Goal: Navigation & Orientation: Find specific page/section

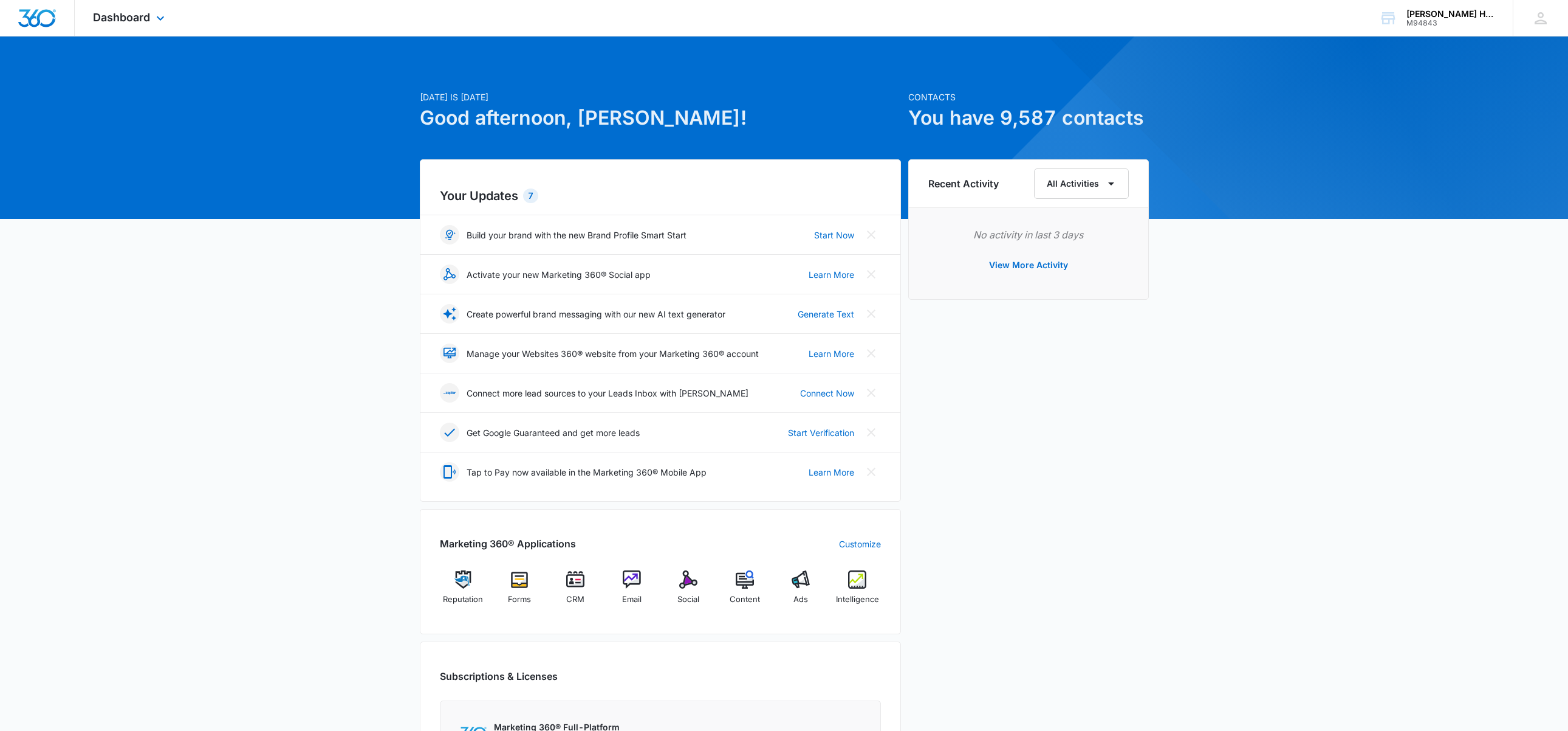
click at [132, 8] on div "Dashboard Apps Reputation Forms CRM Email Social Content Ads Intelligence Files…" at bounding box center [130, 17] width 111 height 36
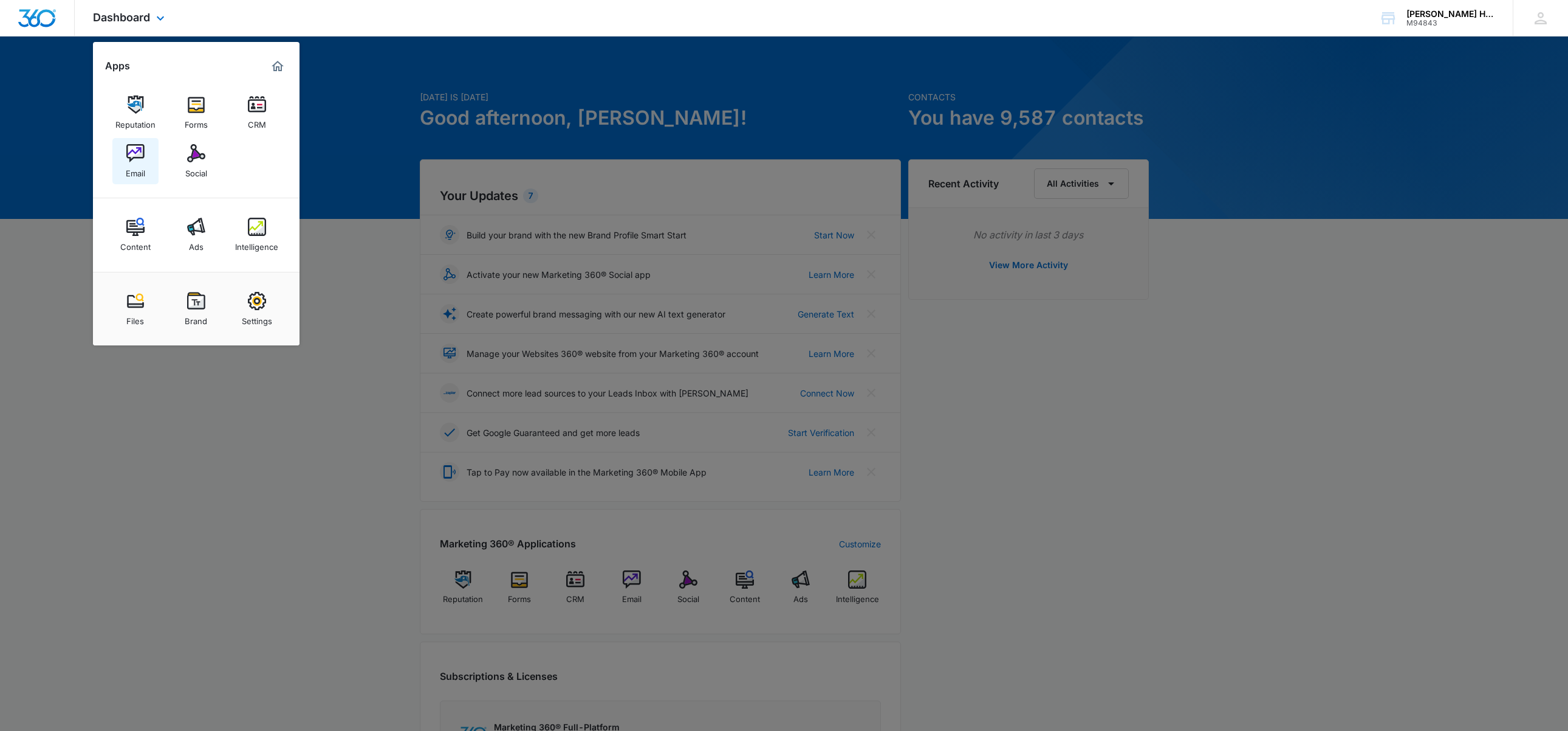
click at [144, 155] on link "Email" at bounding box center [136, 162] width 46 height 46
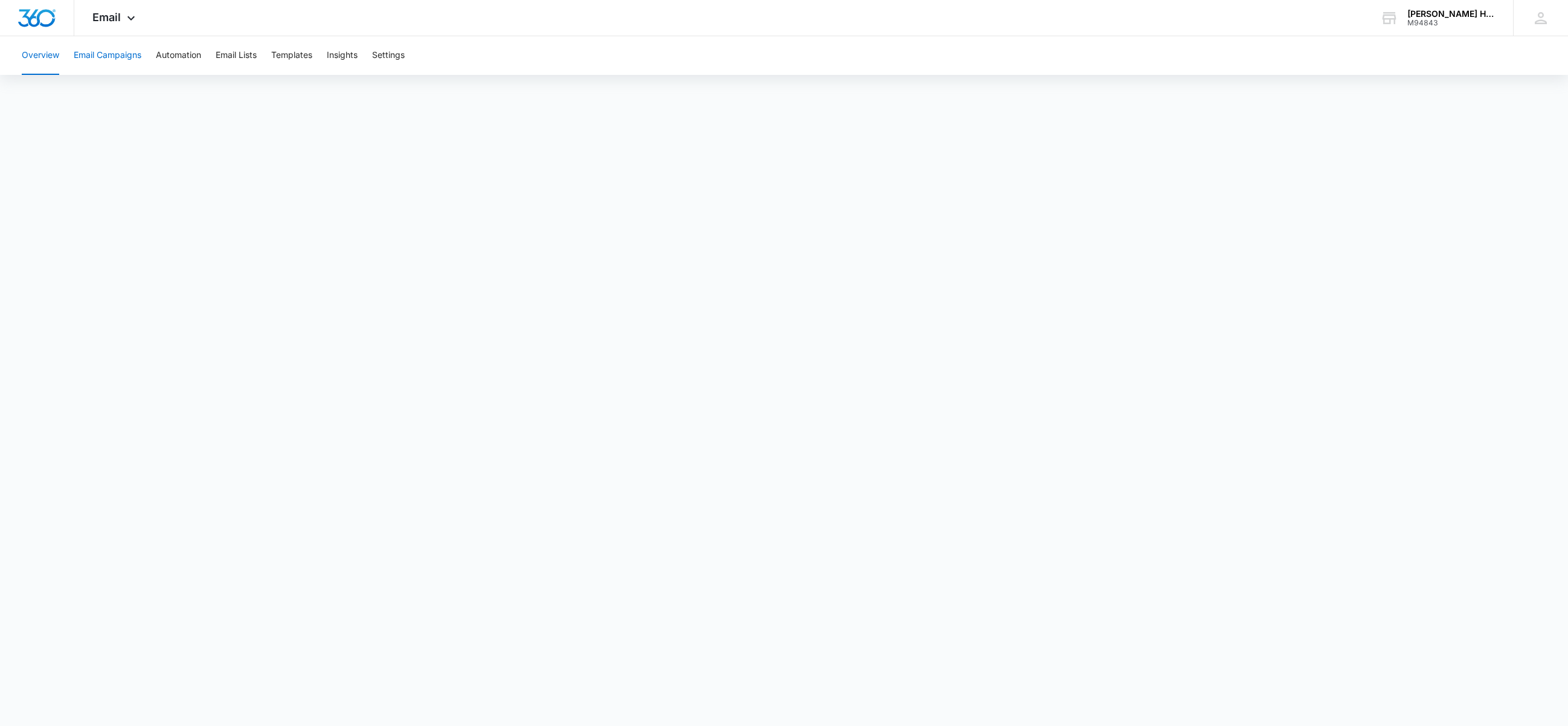
click at [91, 59] on button "Email Campaigns" at bounding box center [107, 55] width 68 height 39
click at [201, 60] on button "Automation" at bounding box center [178, 55] width 45 height 39
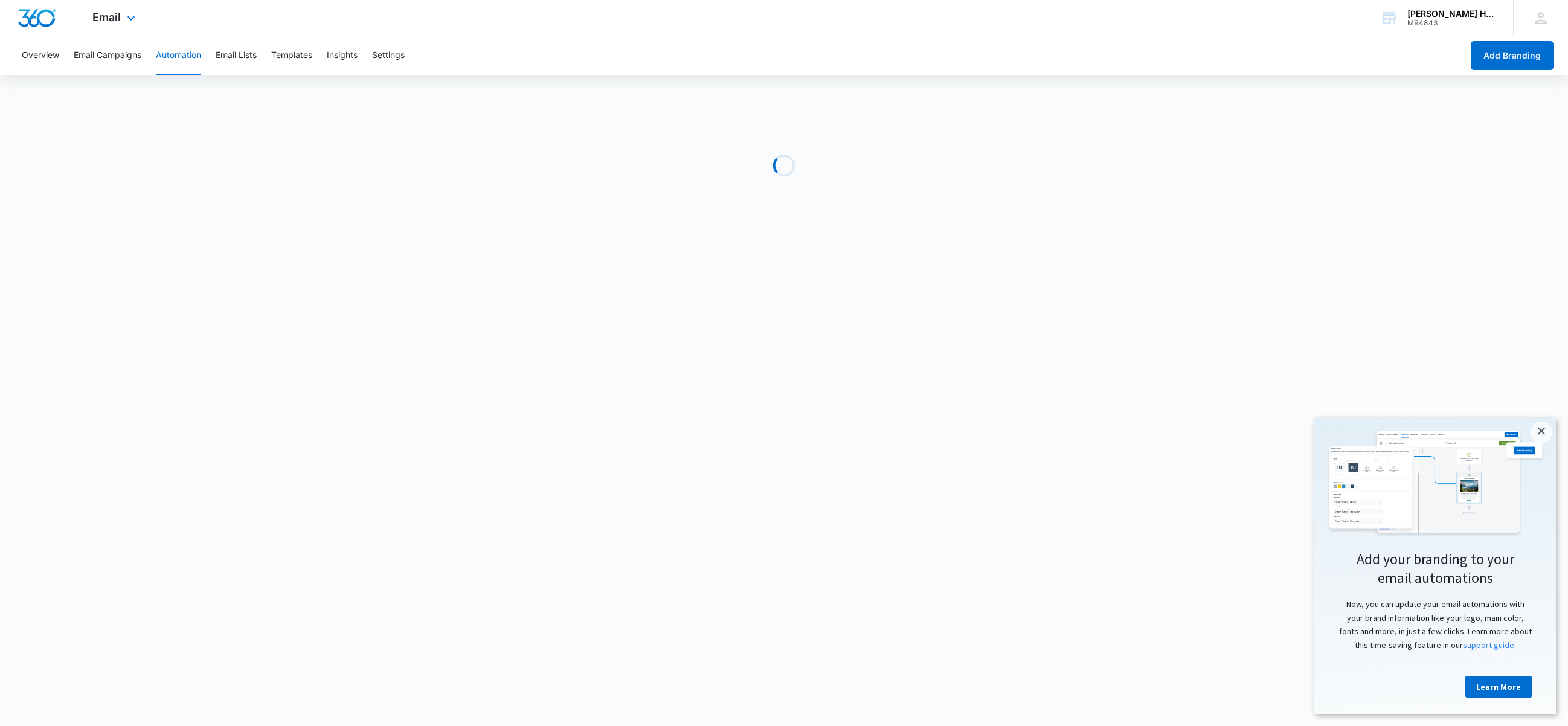
click at [108, 25] on div "Email Apps Reputation Forms CRM Email Social Content Ads Intelligence Files Bra…" at bounding box center [115, 17] width 82 height 35
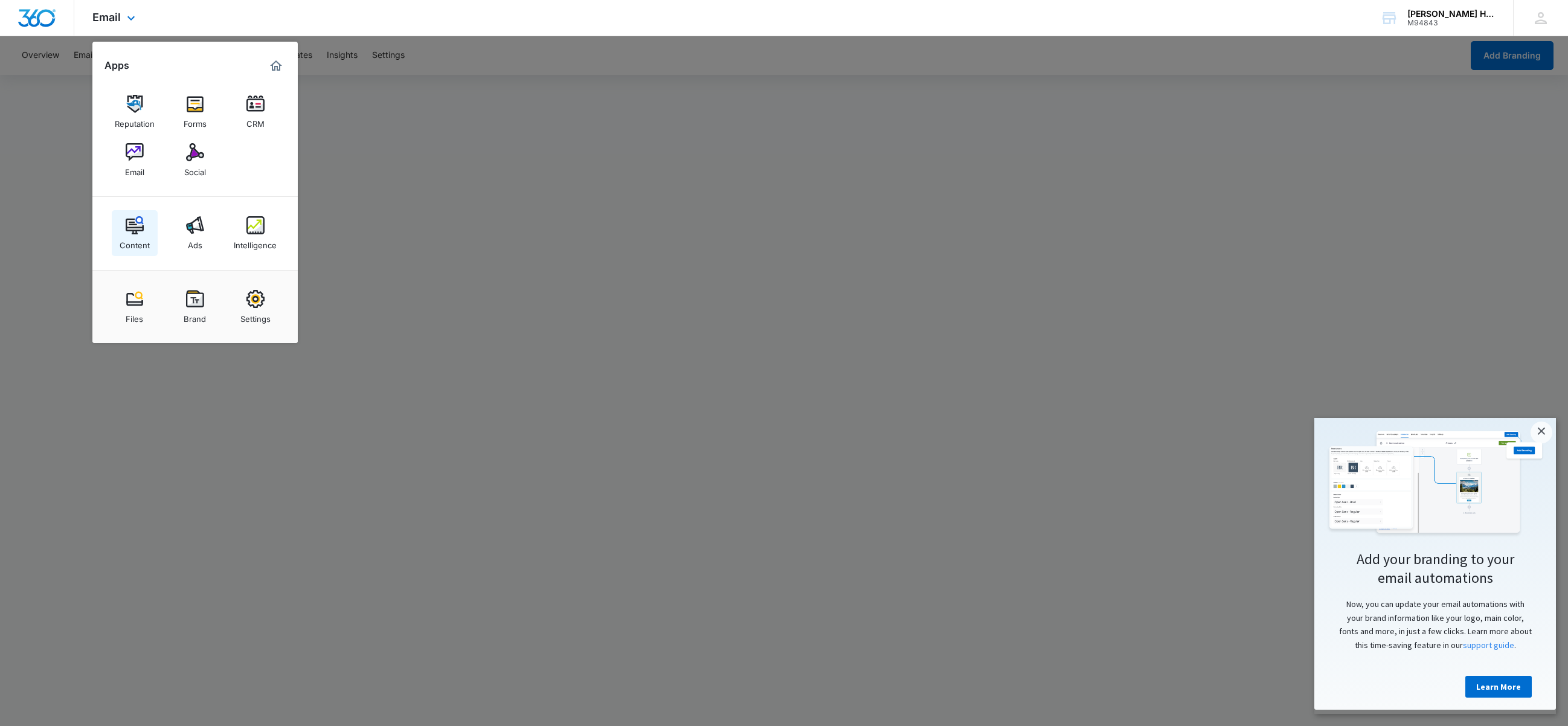
click at [131, 223] on img at bounding box center [135, 226] width 18 height 18
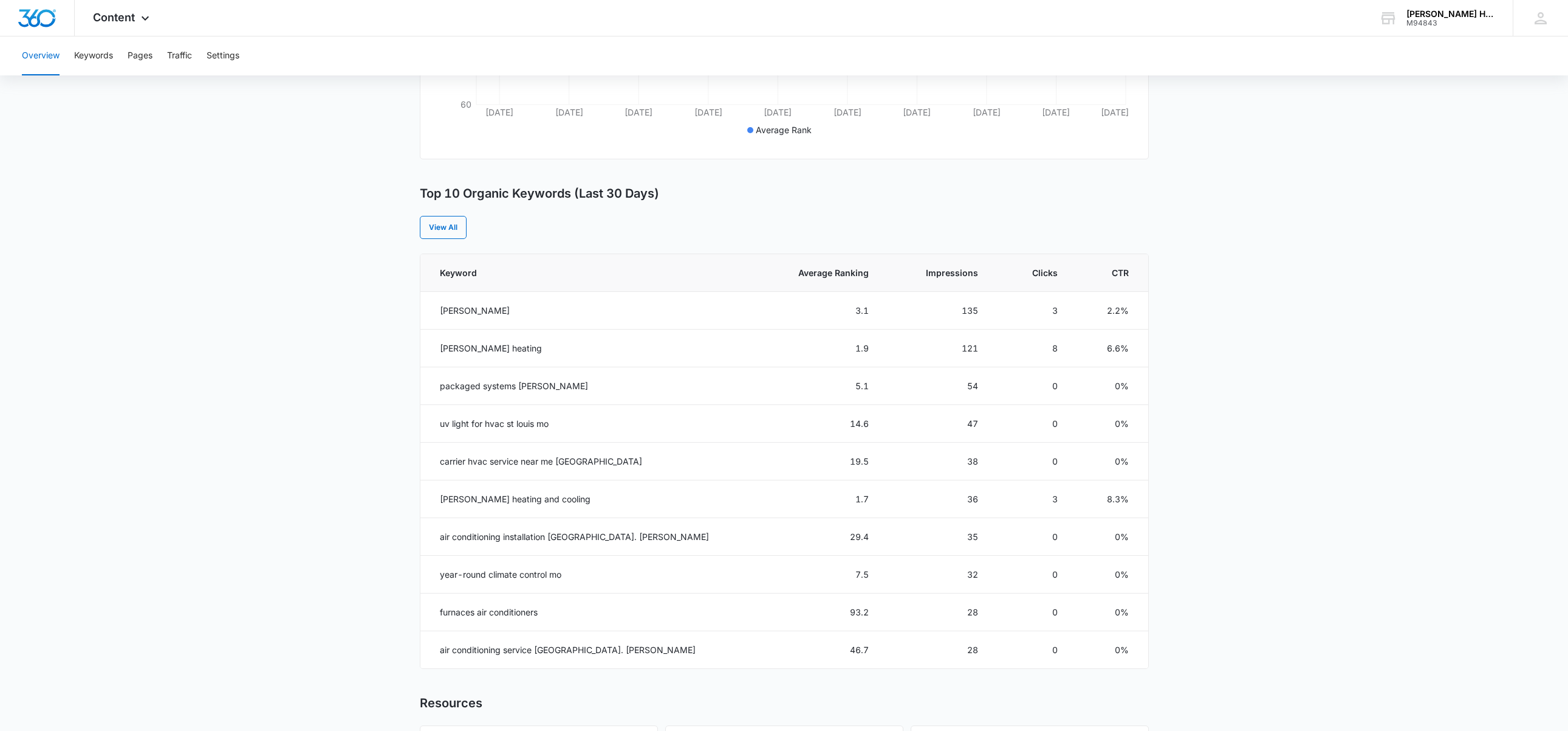
scroll to position [386, 0]
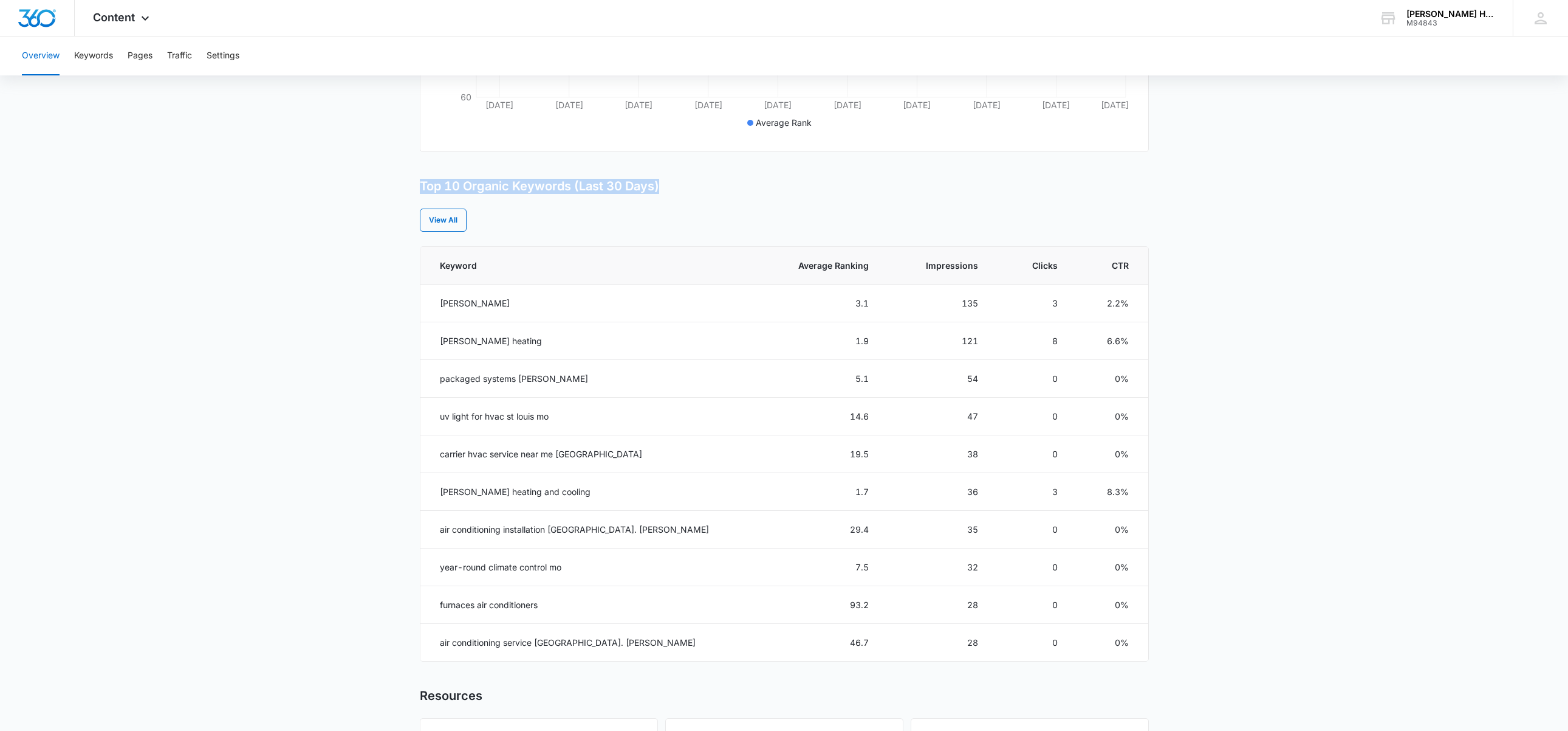
drag, startPoint x: 715, startPoint y: 188, endPoint x: 460, endPoint y: 168, distance: 255.8
click at [460, 168] on div "Overview Overall Organic Performance (Last 30 Days) Compared to: [DATE] - [DATE…" at bounding box center [784, 317] width 729 height 1179
click at [417, 268] on main "Overview Overall Organic Performance (Last 30 Days) Compared to: [DATE] - [DATE…" at bounding box center [784, 317] width 1568 height 1179
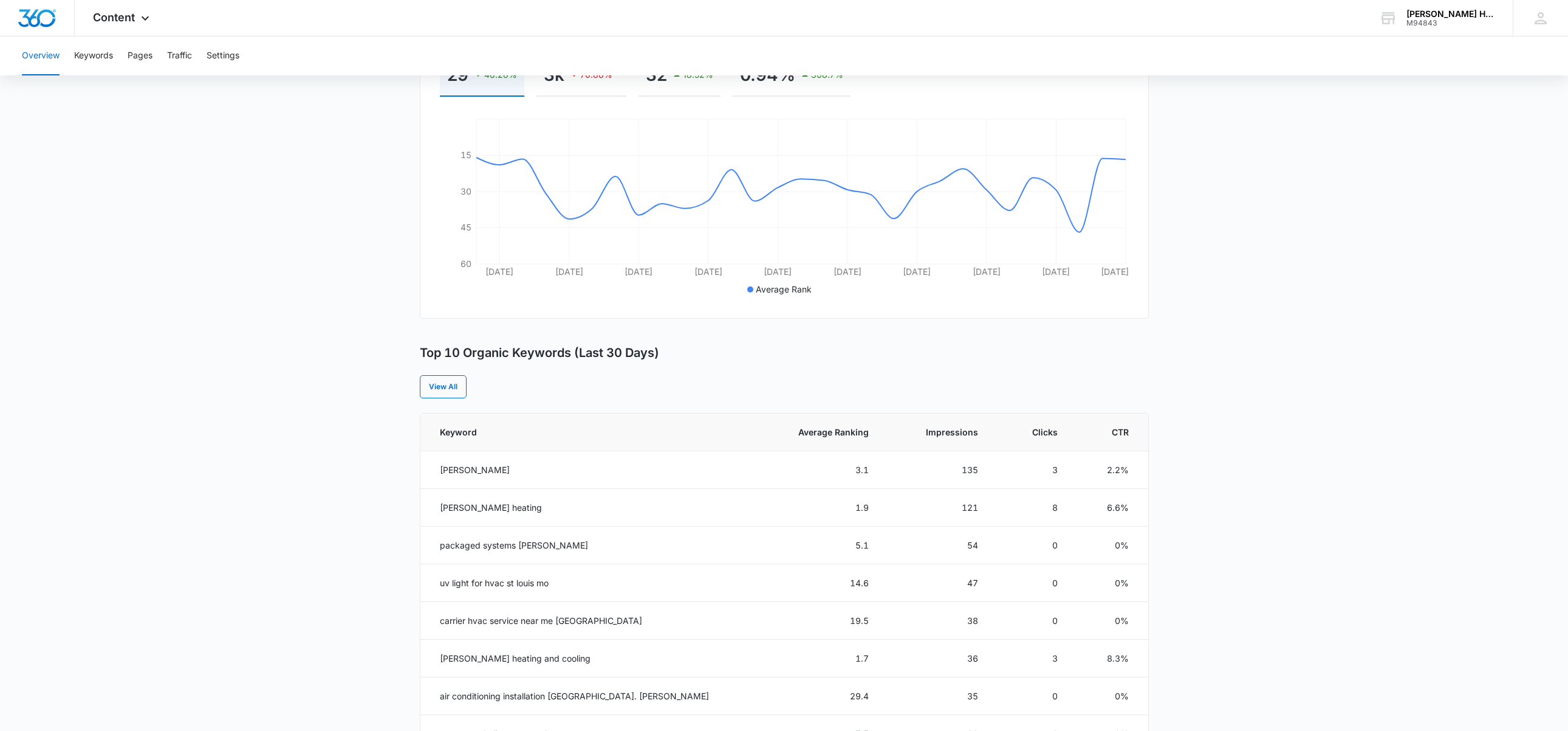
scroll to position [0, 0]
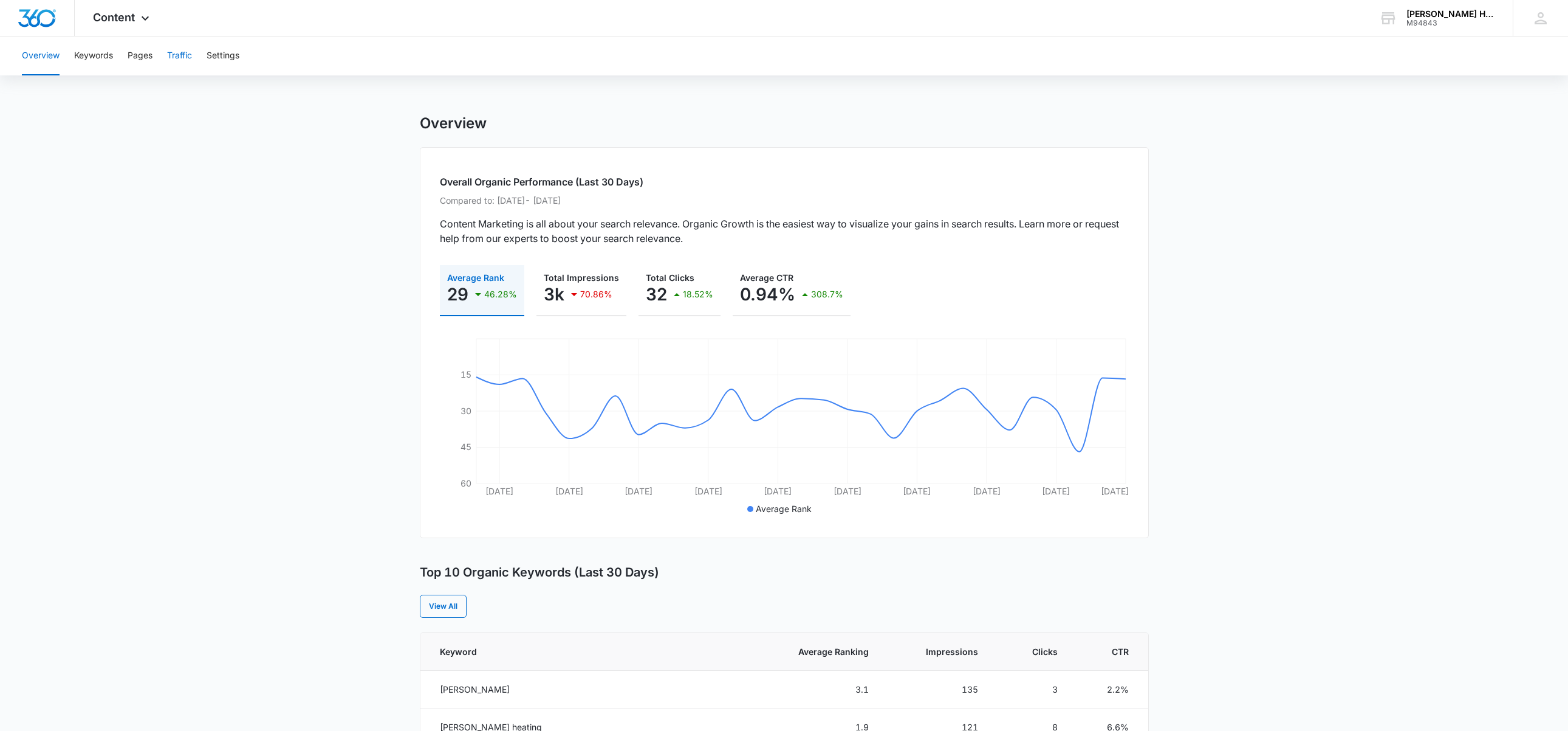
click at [180, 54] on button "Traffic" at bounding box center [180, 56] width 25 height 39
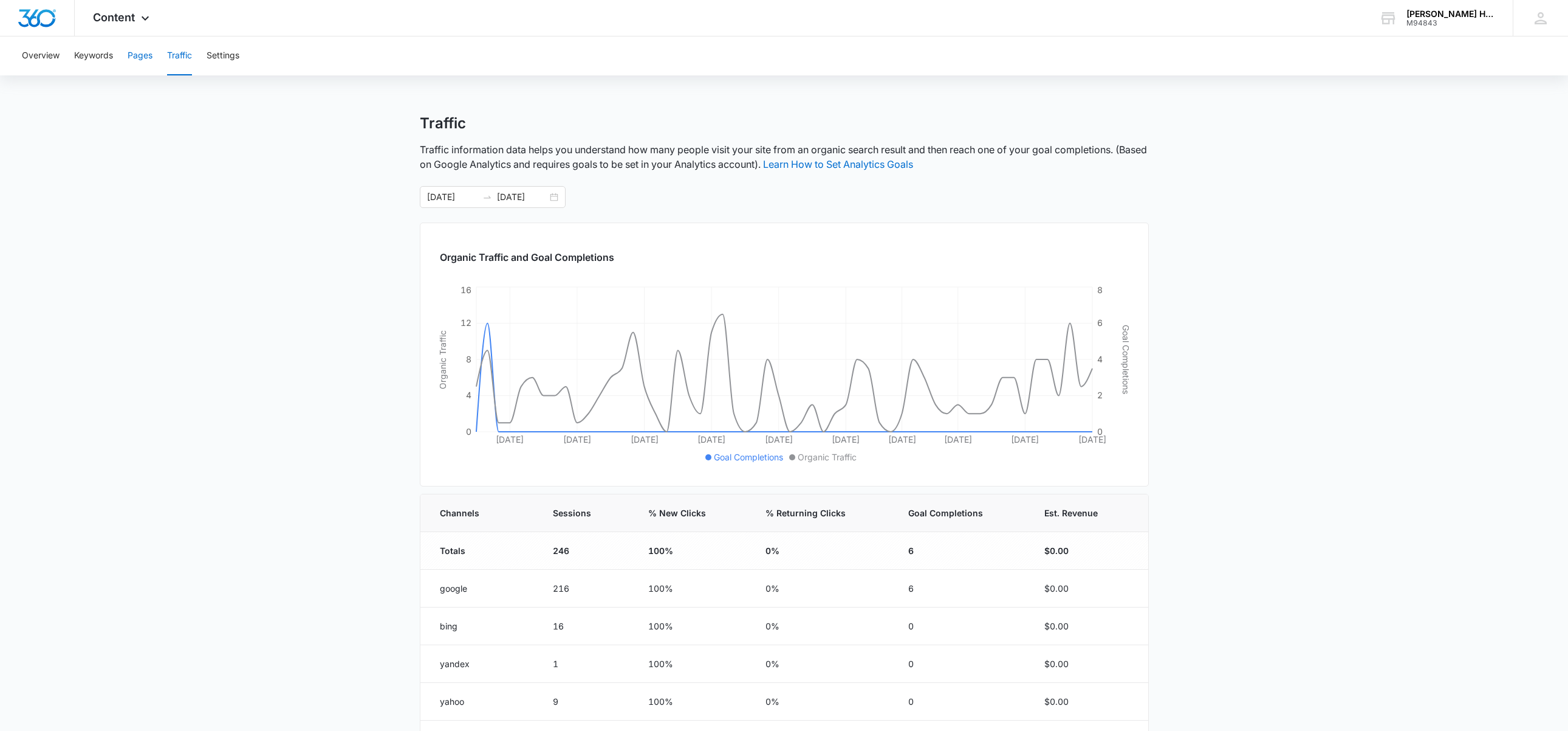
click at [145, 58] on button "Pages" at bounding box center [140, 56] width 25 height 39
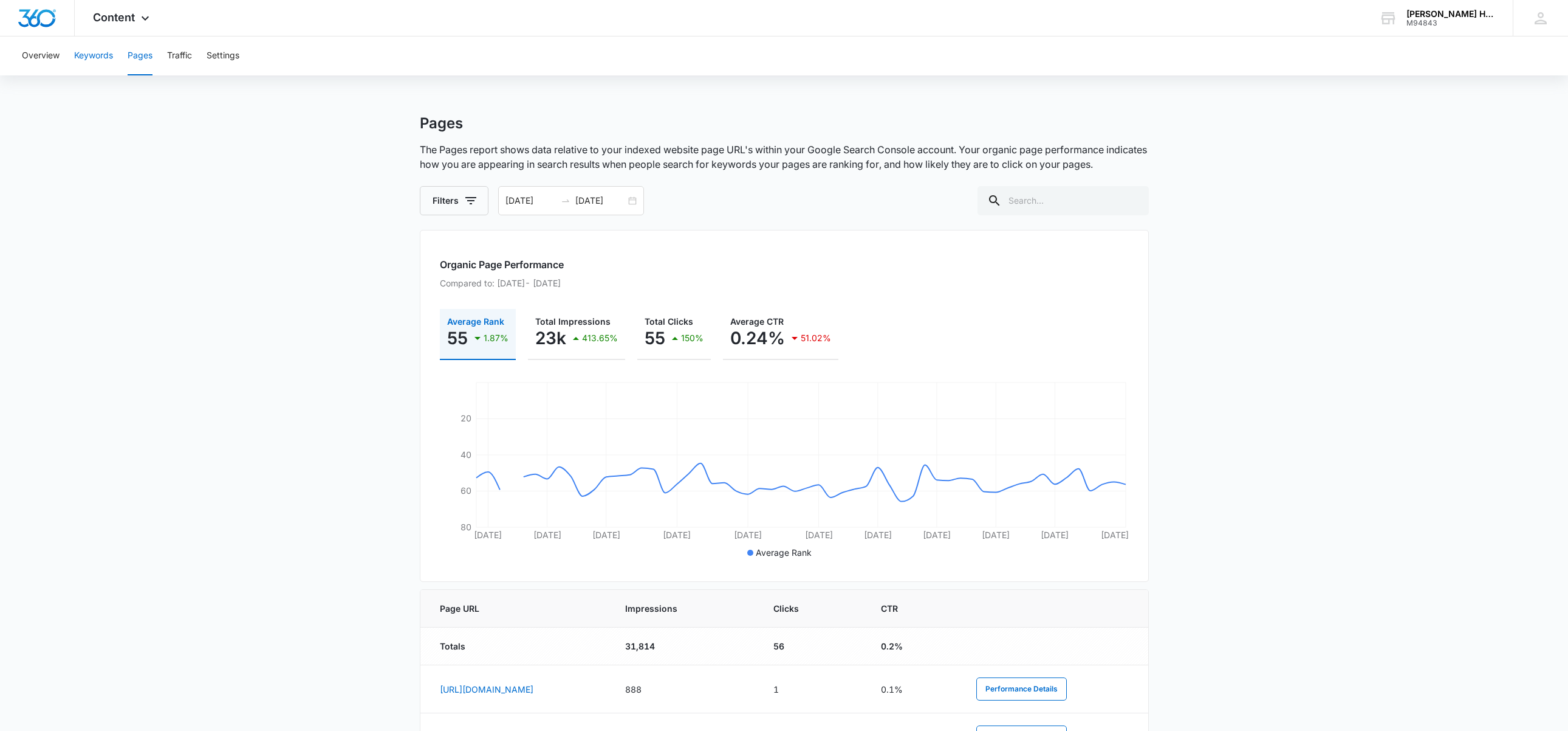
click at [81, 61] on button "Keywords" at bounding box center [93, 56] width 39 height 39
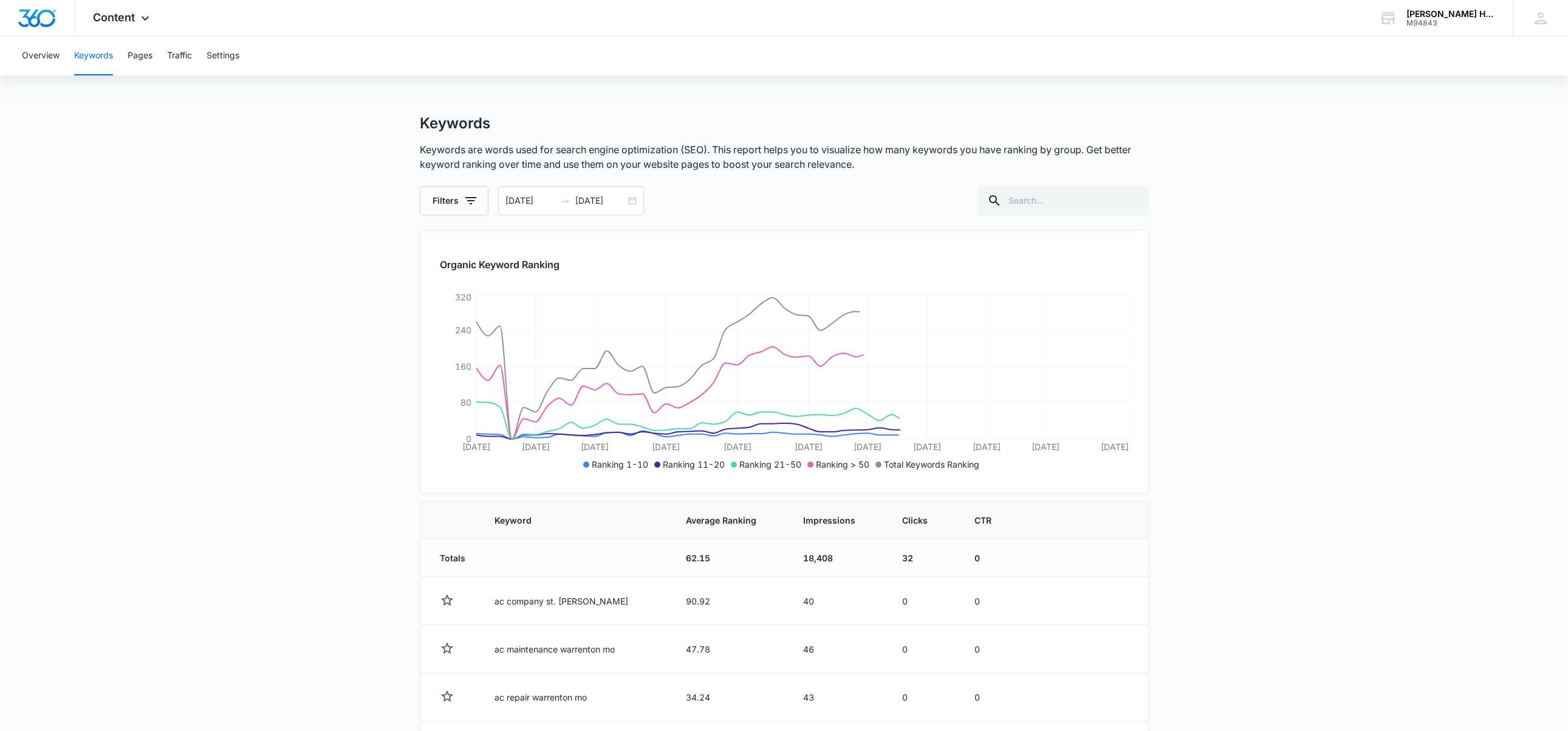
click at [84, 54] on button "Keywords" at bounding box center [93, 56] width 39 height 39
click at [229, 60] on button "Settings" at bounding box center [223, 56] width 33 height 39
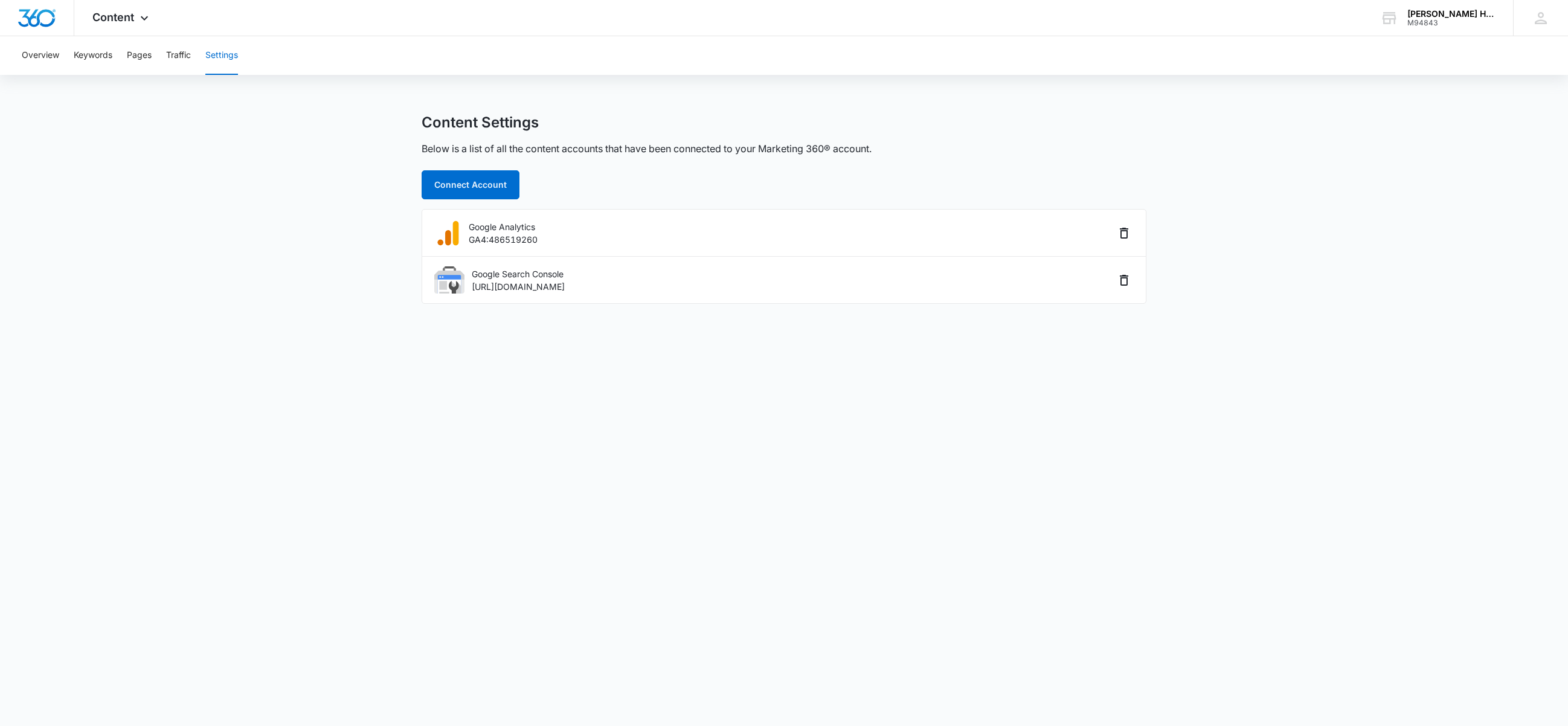
click at [153, 55] on div "Overview Keywords Pages Traffic Settings" at bounding box center [784, 55] width 1539 height 39
click at [147, 57] on button "Pages" at bounding box center [139, 55] width 25 height 39
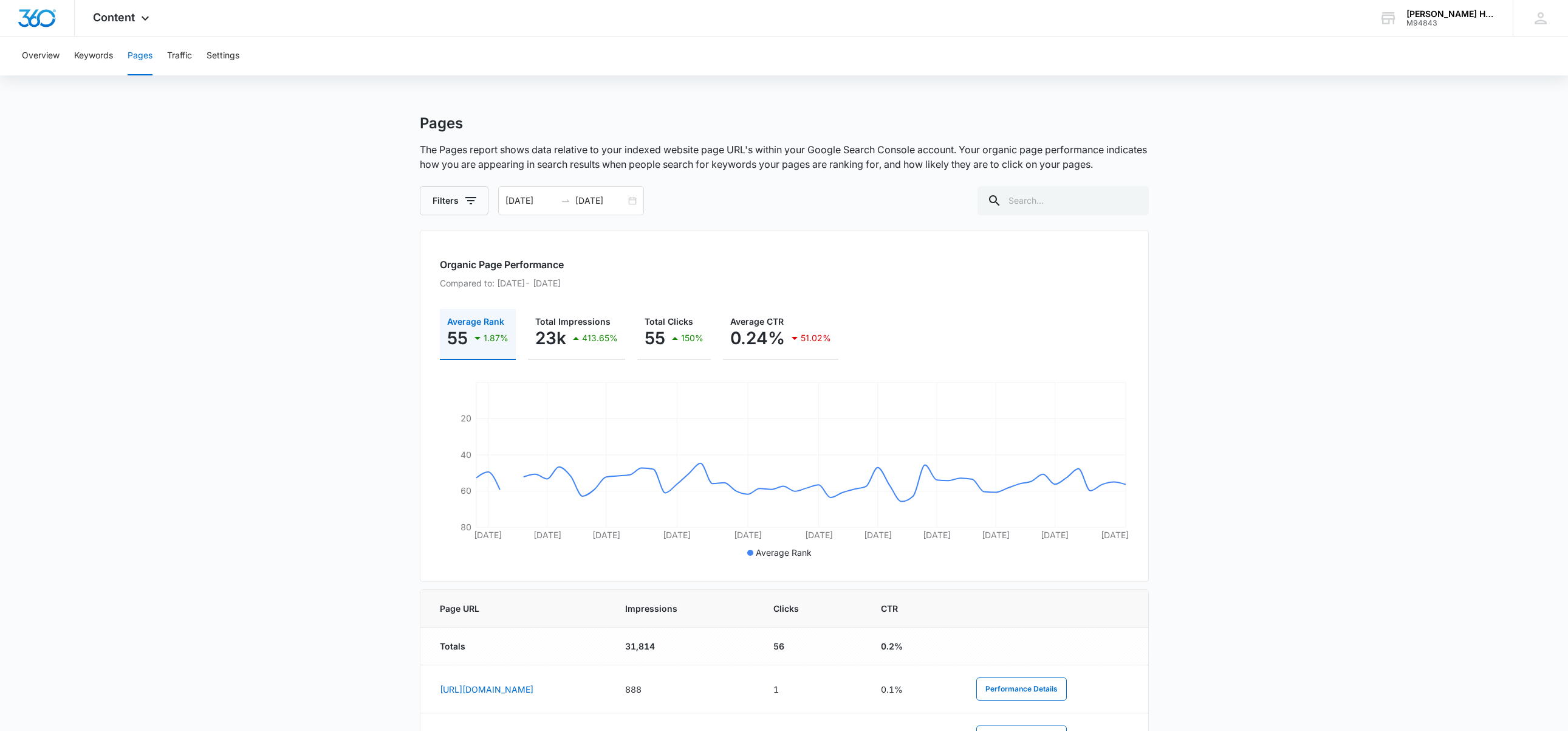
click at [118, 54] on div "Overview Keywords Pages Traffic Settings" at bounding box center [784, 56] width 1539 height 39
click at [93, 60] on button "Keywords" at bounding box center [93, 56] width 39 height 39
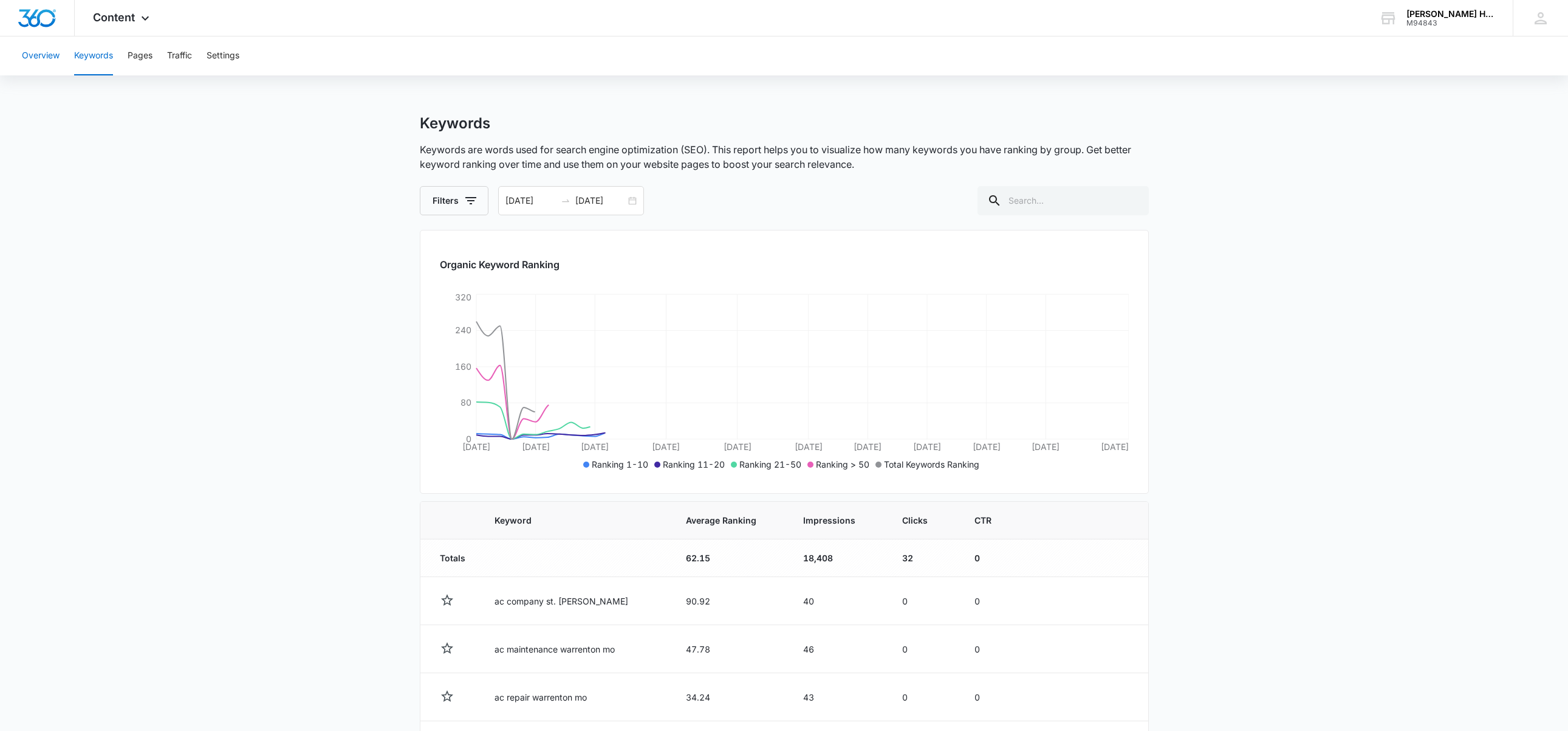
click at [33, 57] on button "Overview" at bounding box center [40, 56] width 37 height 39
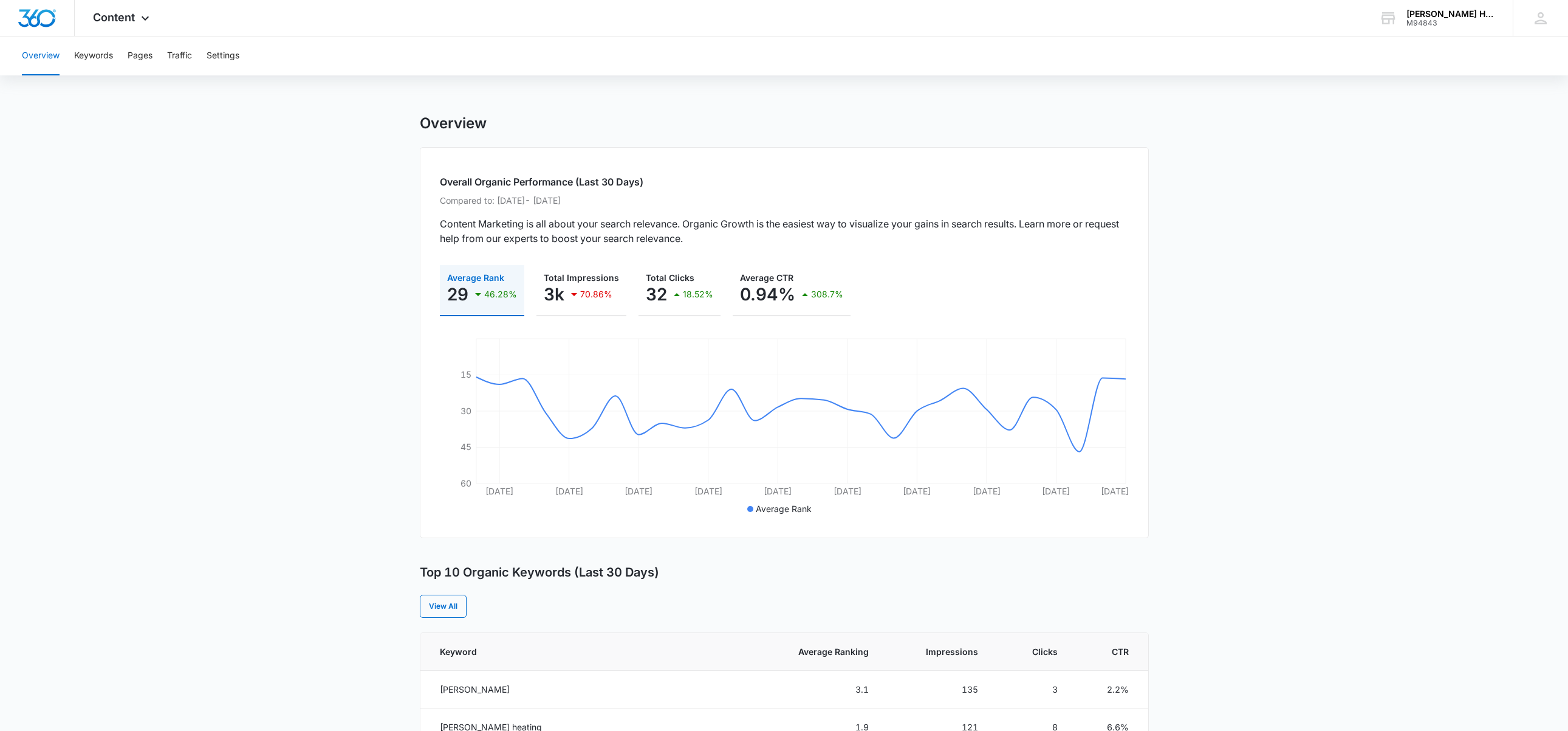
scroll to position [2, 0]
click at [152, 15] on icon at bounding box center [146, 22] width 15 height 15
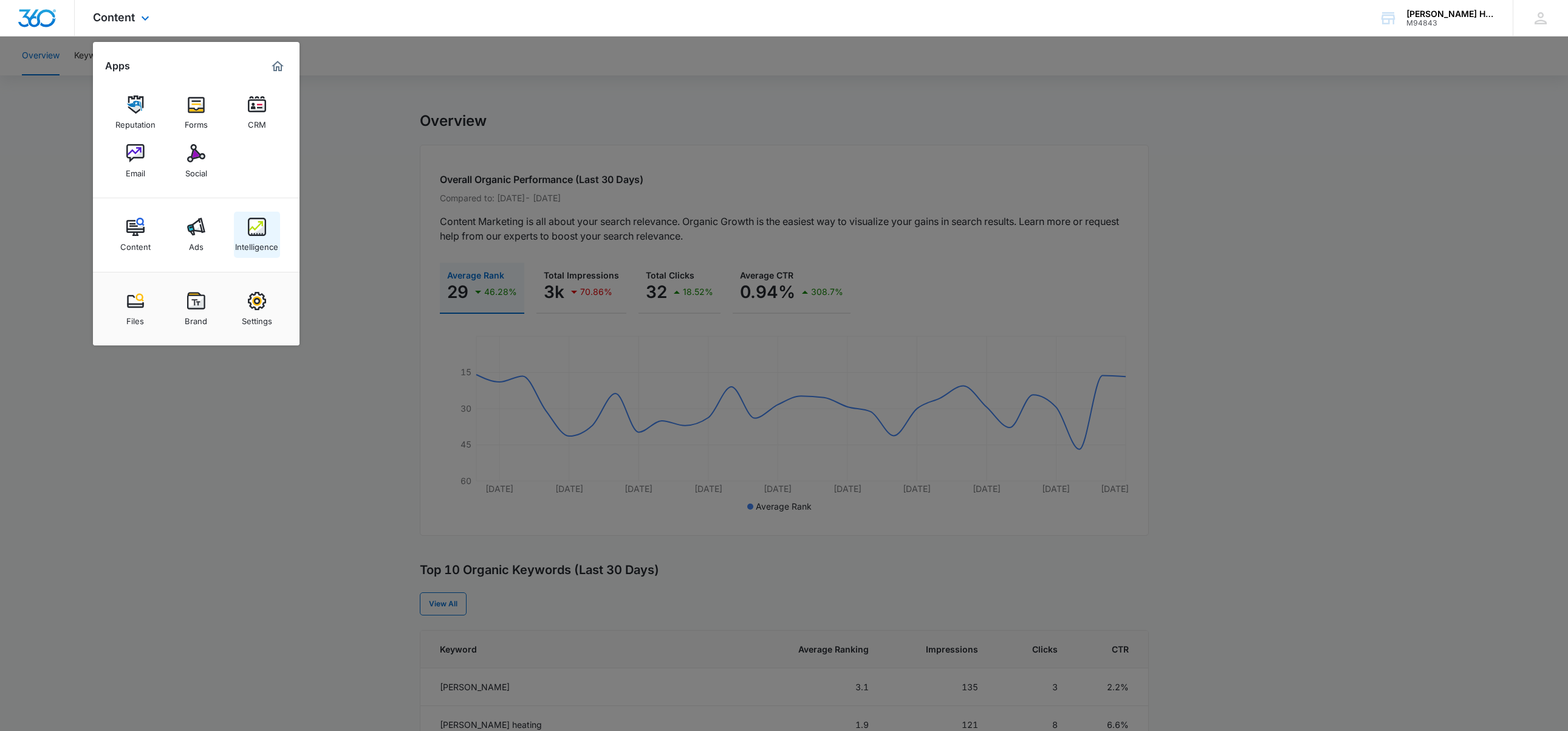
click at [253, 227] on img at bounding box center [257, 227] width 18 height 18
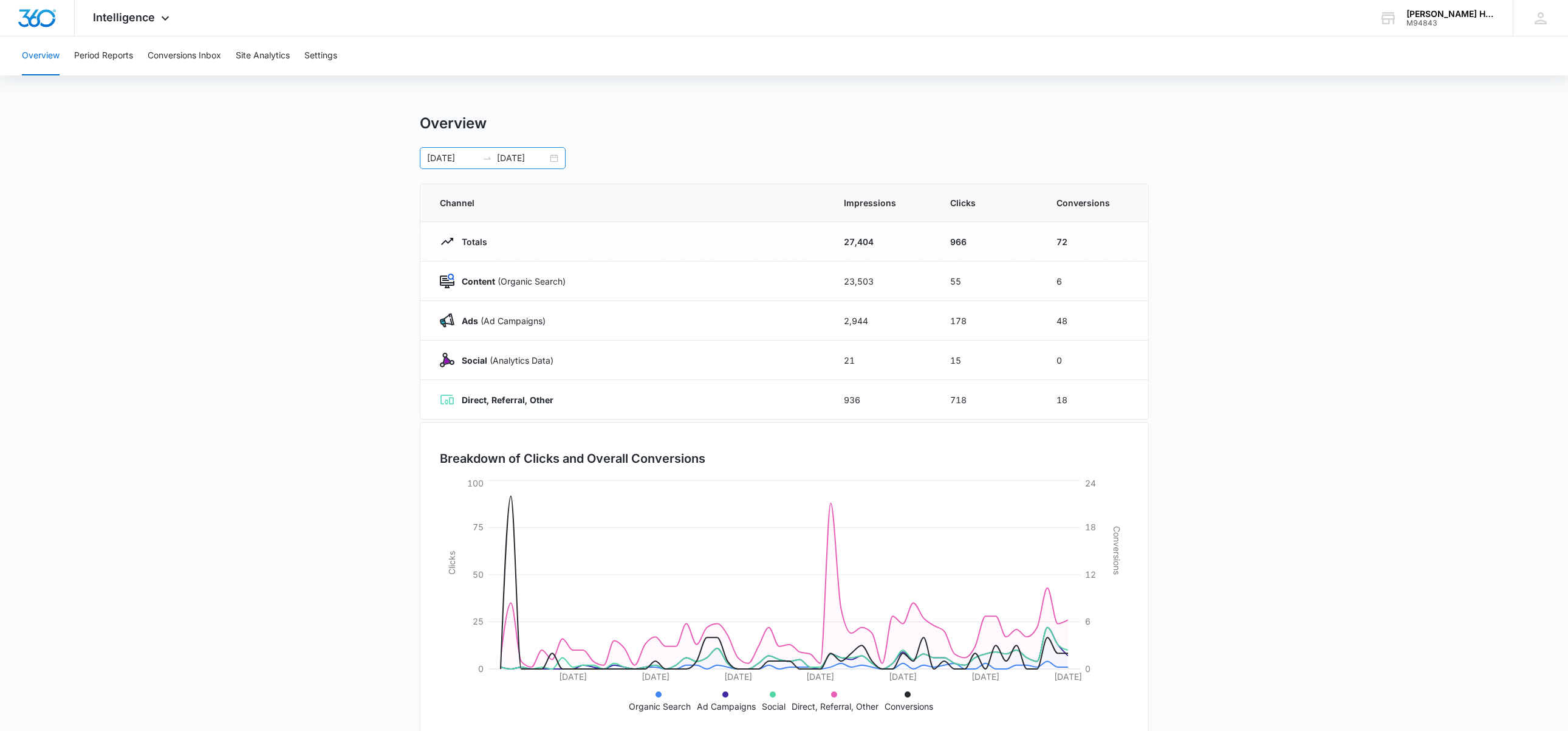
click at [552, 154] on div "[DATE] [DATE]" at bounding box center [493, 158] width 146 height 22
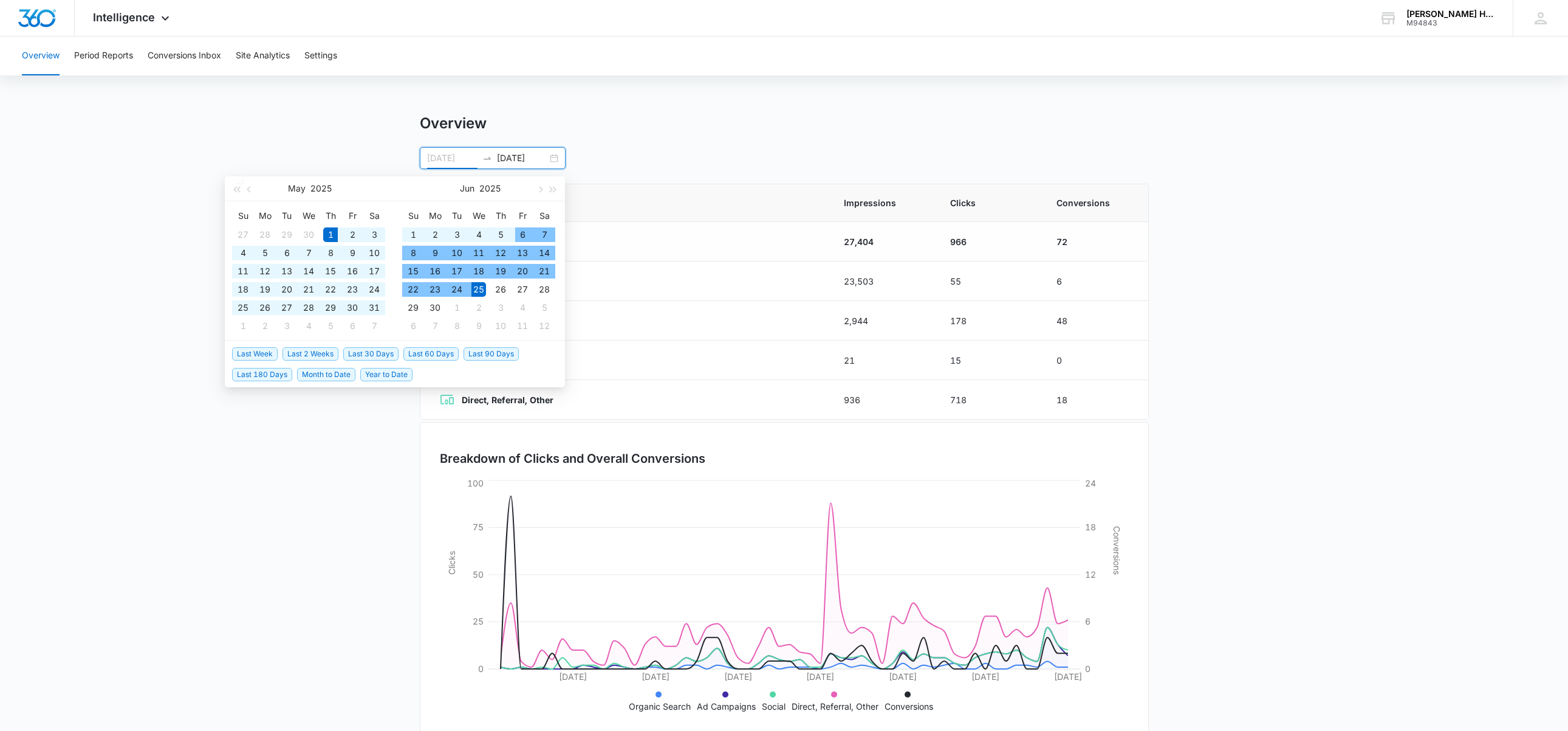
type input "[DATE]"
click at [265, 166] on main "Overview [DATE] [DATE] [DATE] Su Mo Tu We Th Fr Sa 27 28 29 30 1 2 3 4 5 6 7 8 …" at bounding box center [784, 433] width 1568 height 638
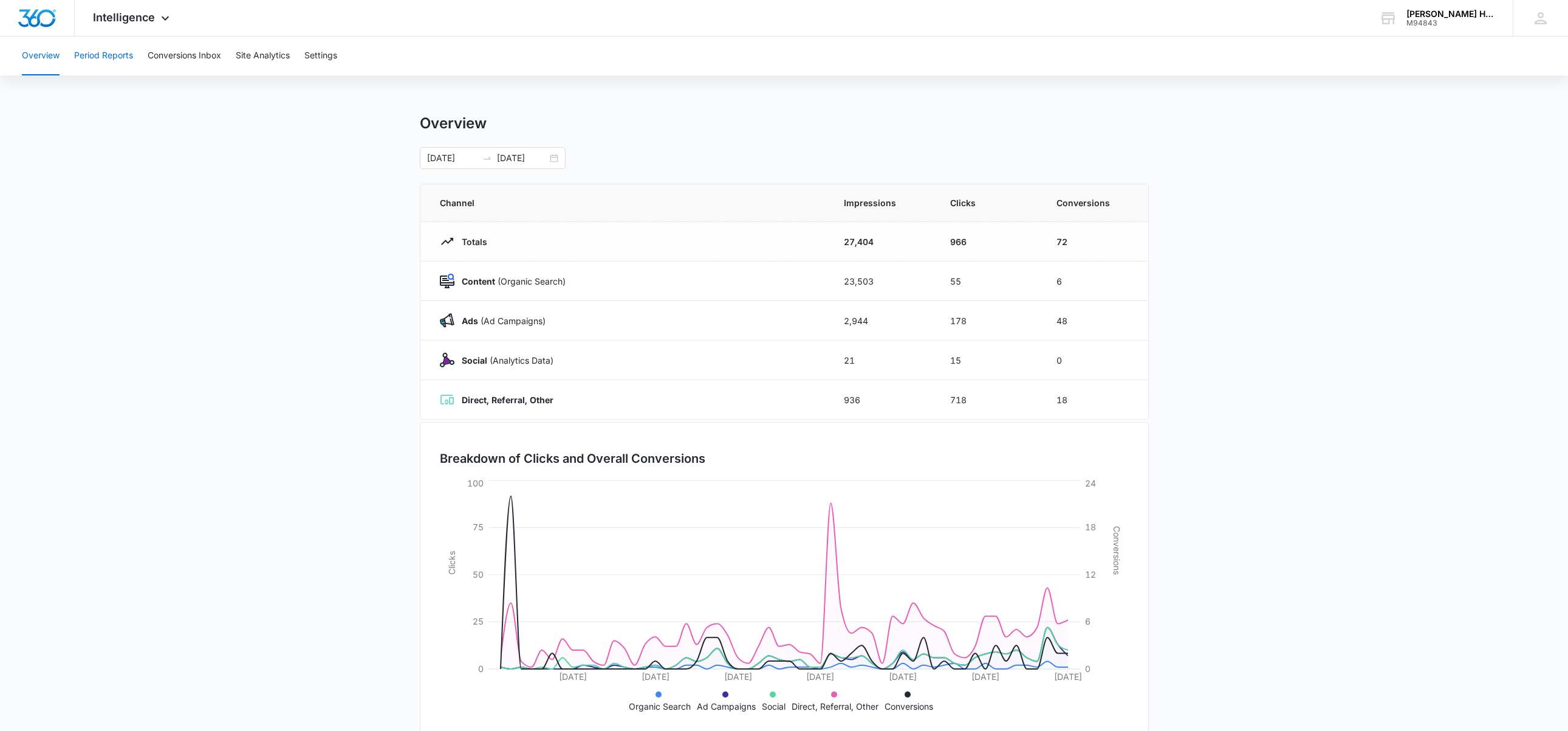
click at [109, 56] on button "Period Reports" at bounding box center [103, 56] width 59 height 39
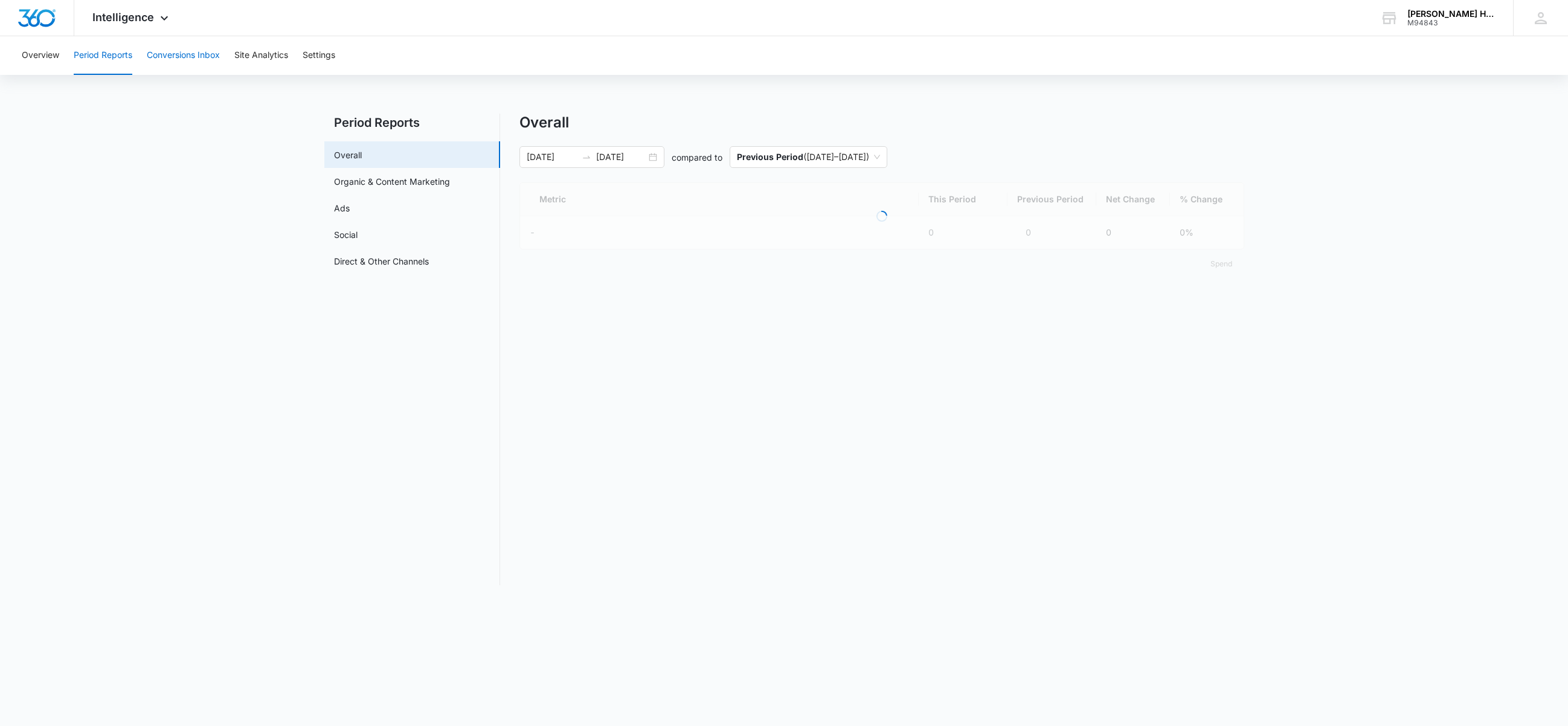
click at [189, 60] on button "Conversions Inbox" at bounding box center [183, 55] width 73 height 39
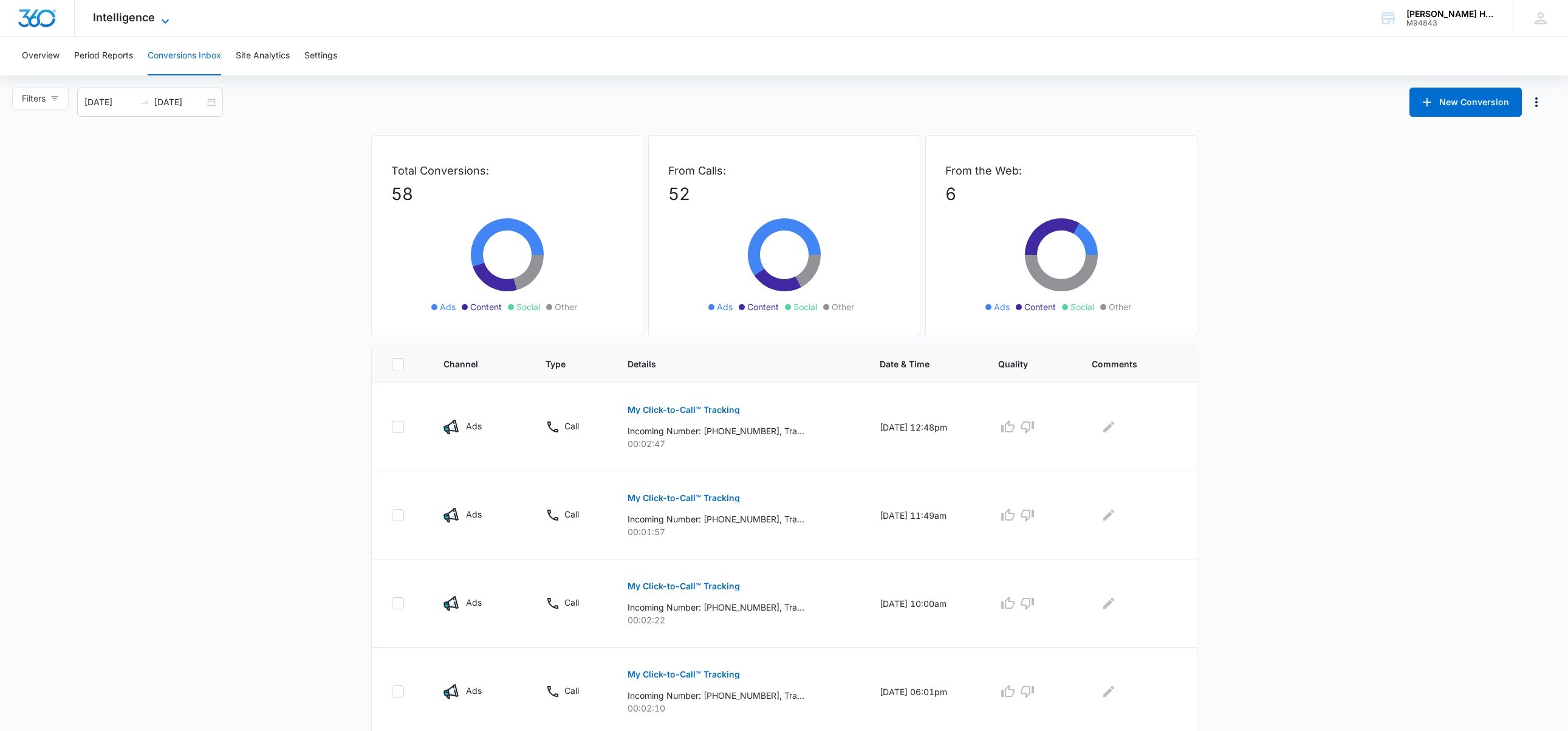
click at [111, 20] on span "Intelligence" at bounding box center [123, 17] width 62 height 12
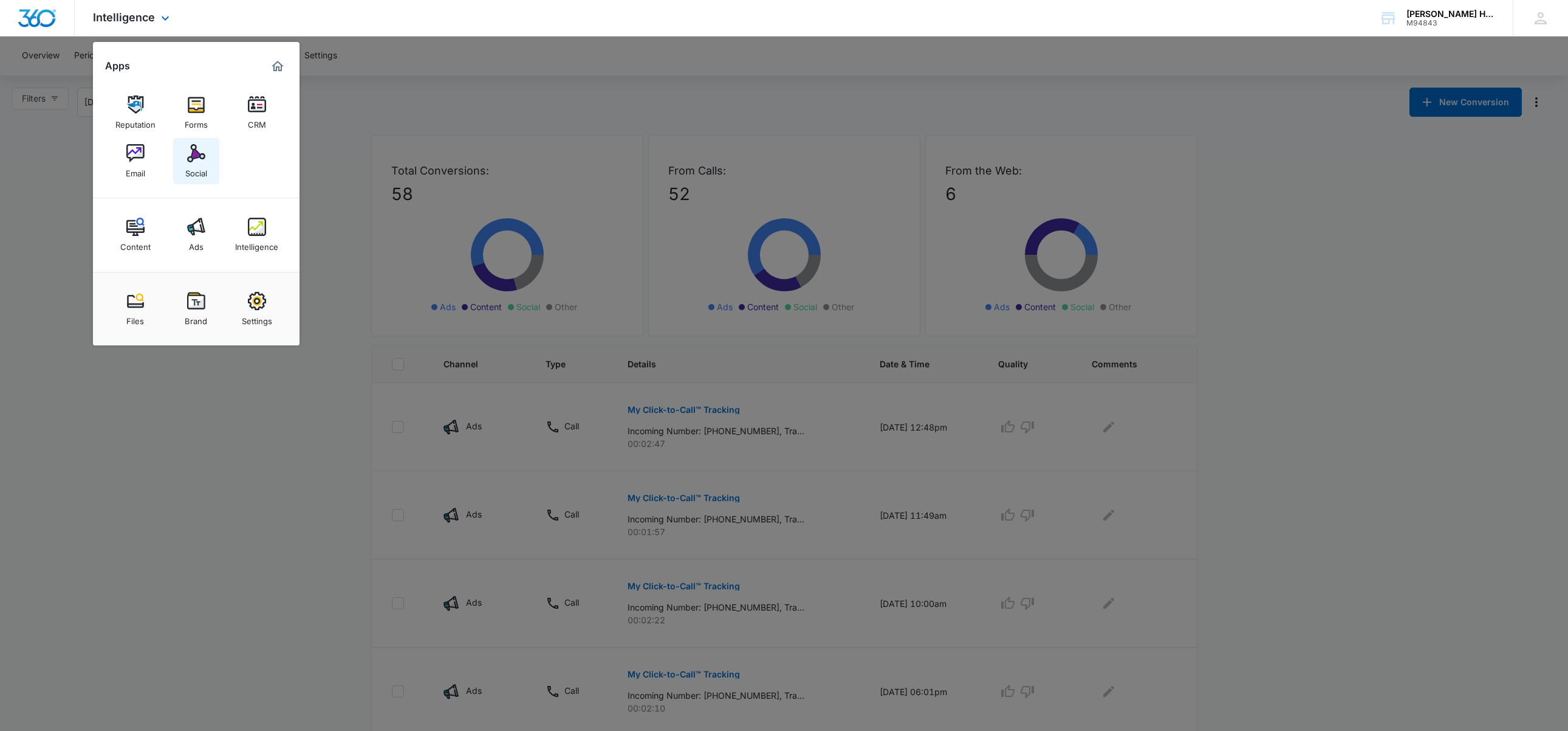
click at [197, 157] on img at bounding box center [196, 153] width 18 height 18
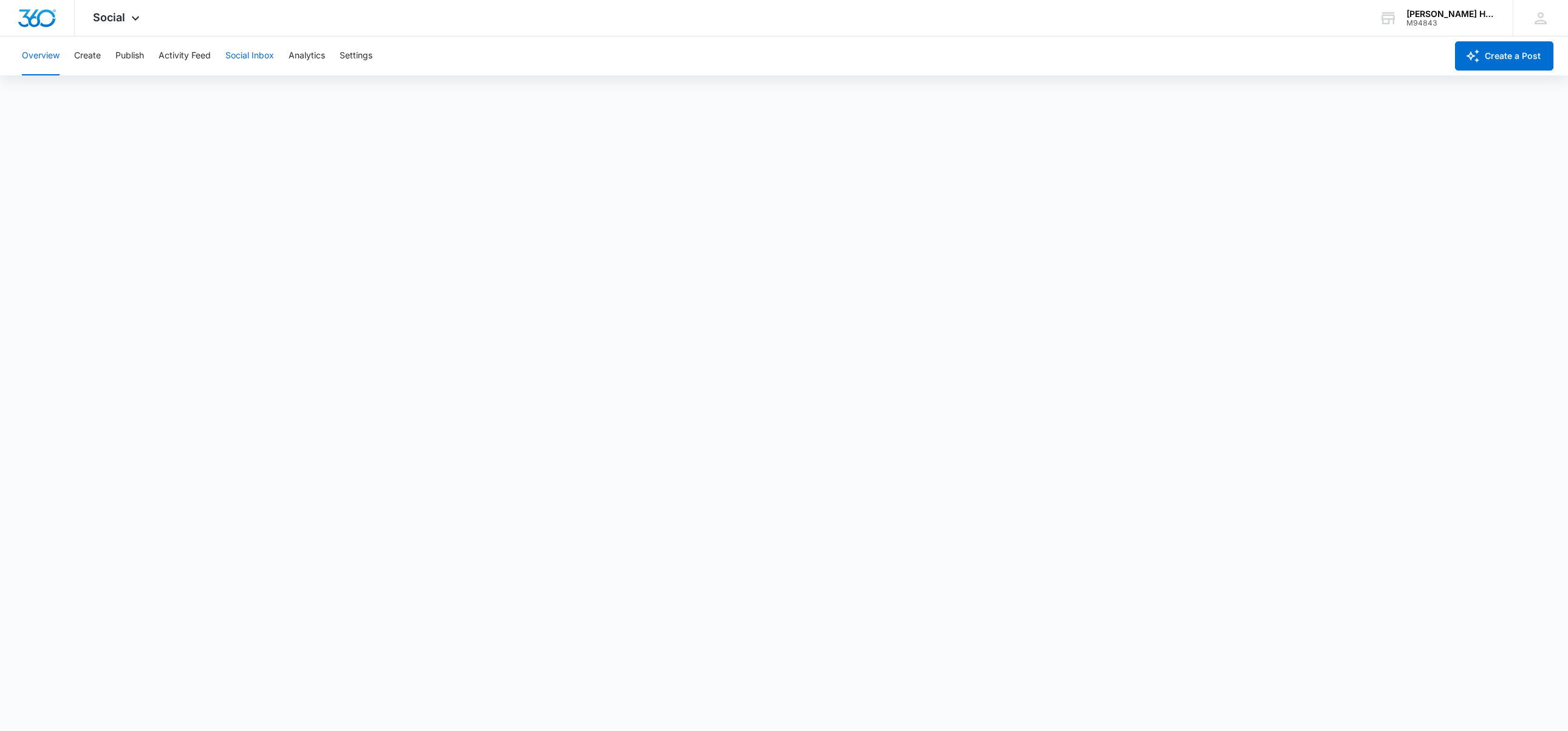
scroll to position [2, 0]
click at [240, 54] on button "Social Inbox" at bounding box center [249, 56] width 49 height 39
